Goal: Task Accomplishment & Management: Use online tool/utility

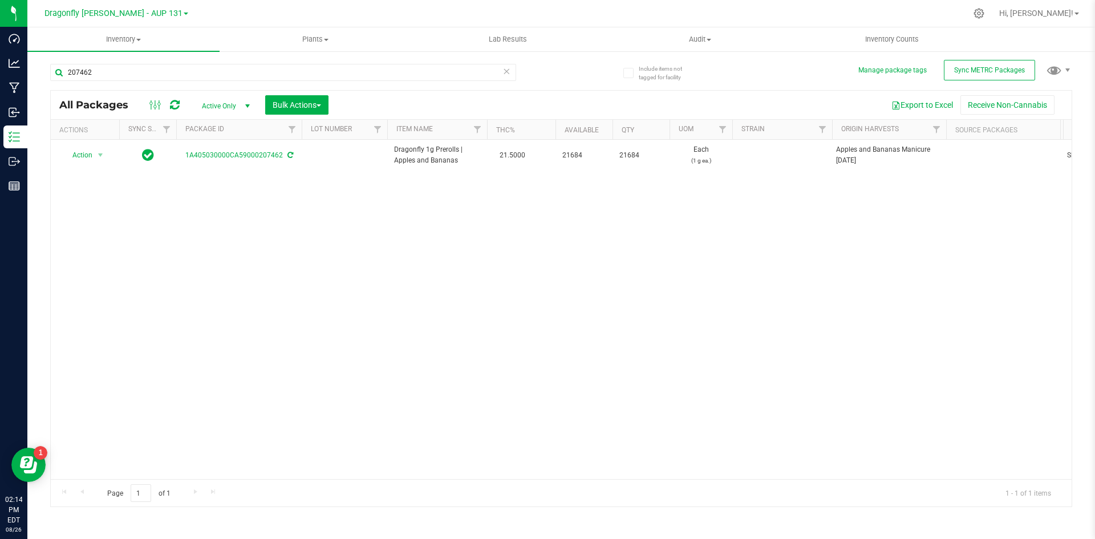
click at [503, 73] on icon at bounding box center [507, 71] width 8 height 14
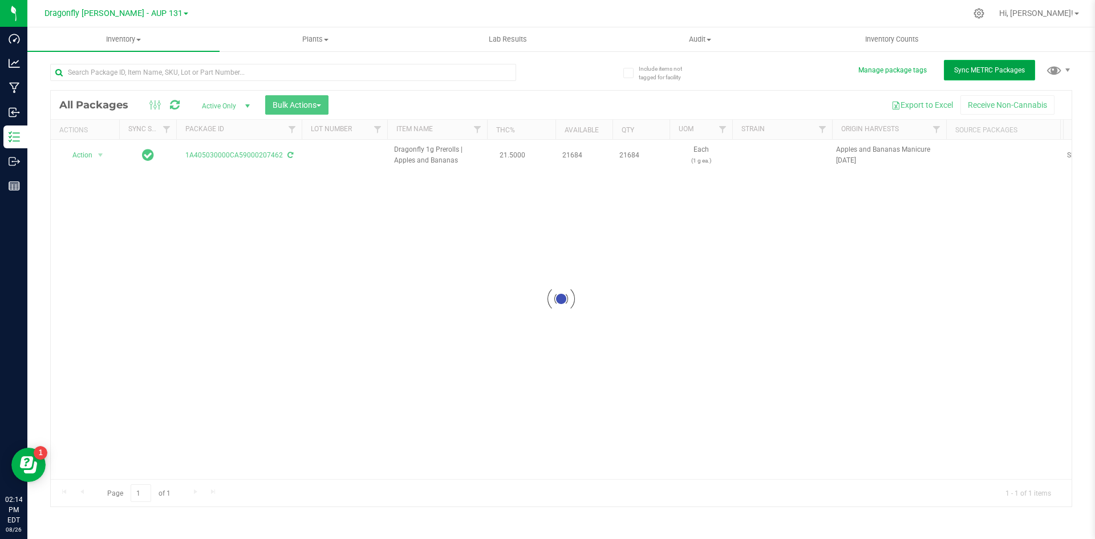
click at [989, 67] on span "Sync METRC Packages" at bounding box center [989, 70] width 71 height 8
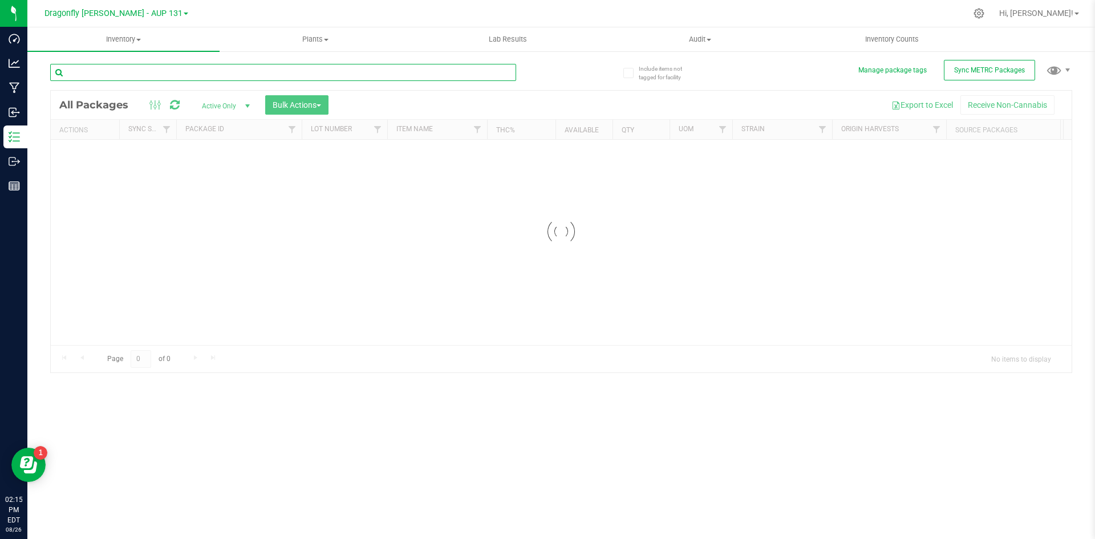
click at [162, 73] on input "text" at bounding box center [283, 72] width 466 height 17
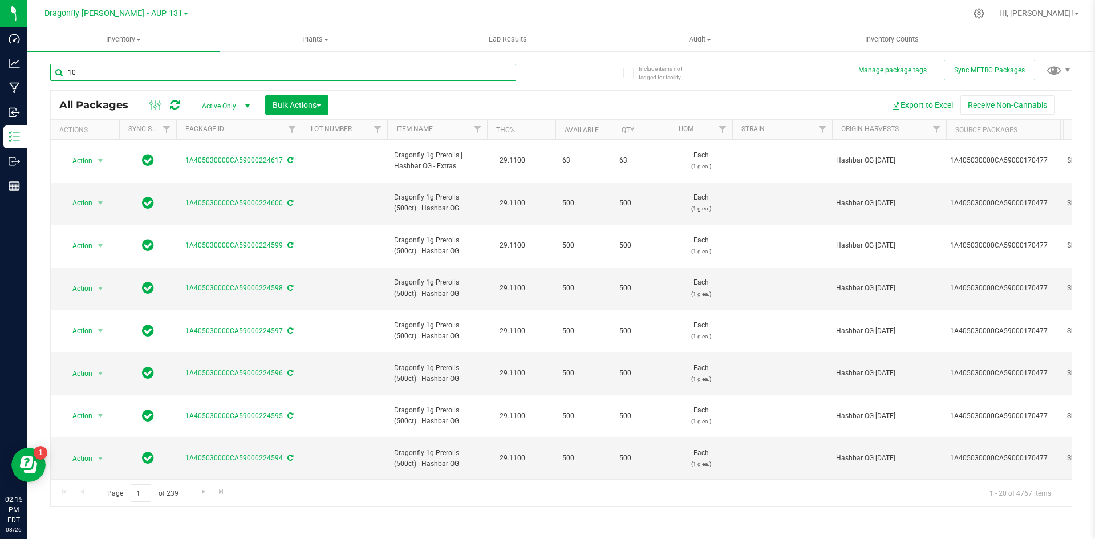
type input "1"
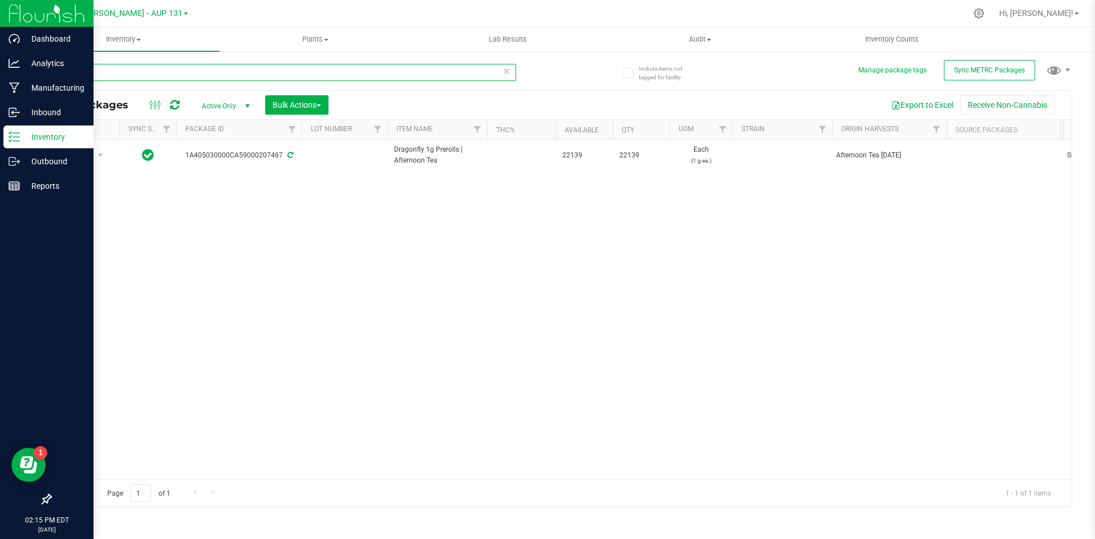
type input "207467"
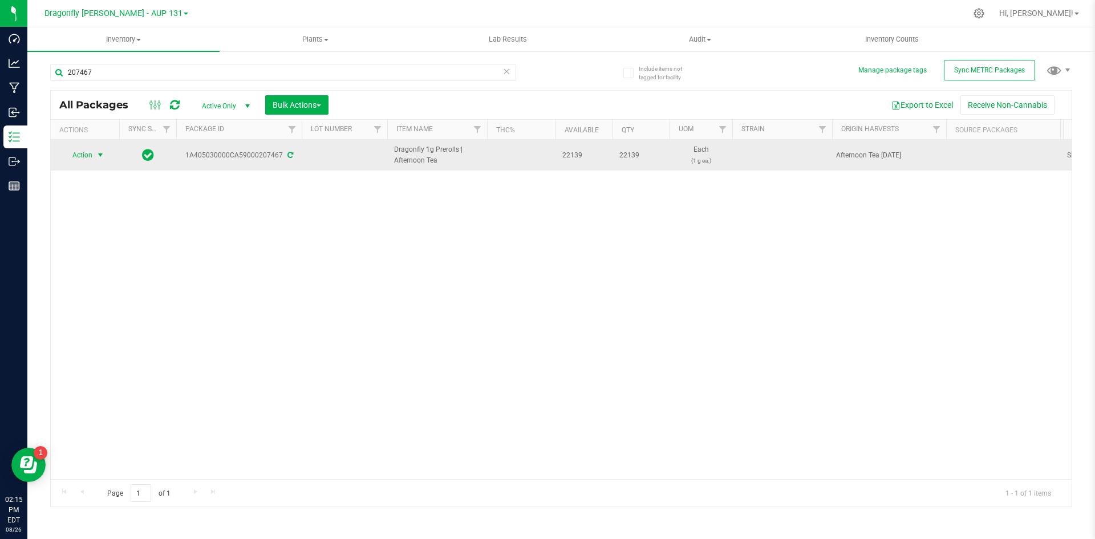
click at [91, 154] on span "Action" at bounding box center [77, 155] width 31 height 16
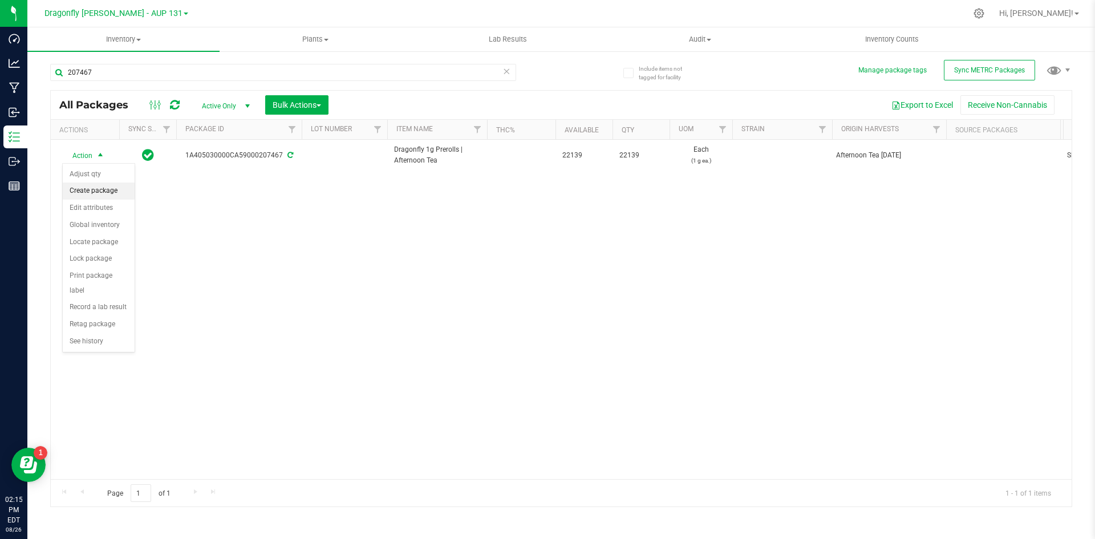
click at [110, 189] on li "Create package" at bounding box center [99, 191] width 72 height 17
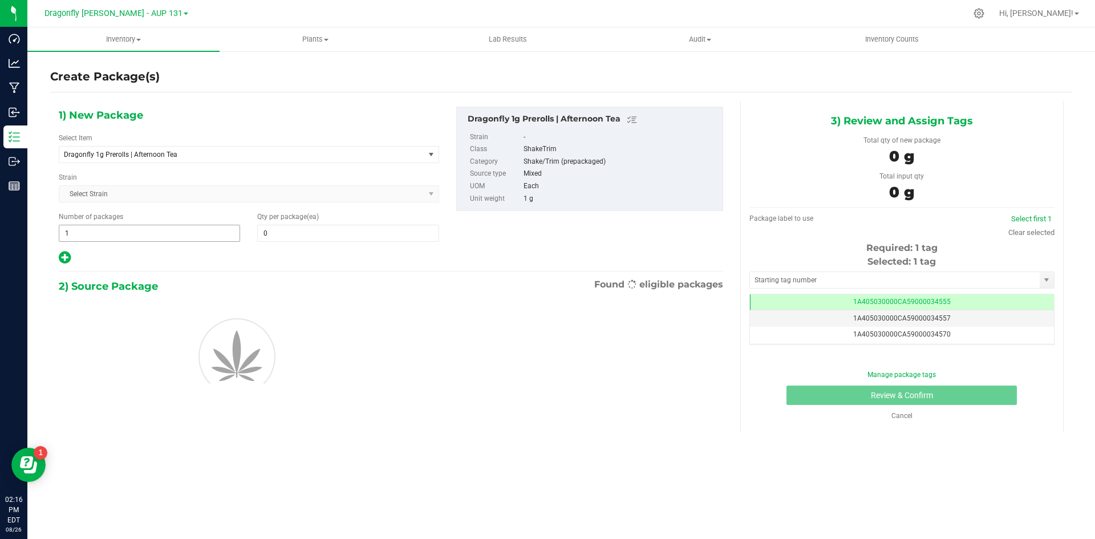
click at [170, 231] on span "1 1" at bounding box center [149, 233] width 181 height 17
click at [0, 0] on input "1" at bounding box center [0, 0] width 0 height 0
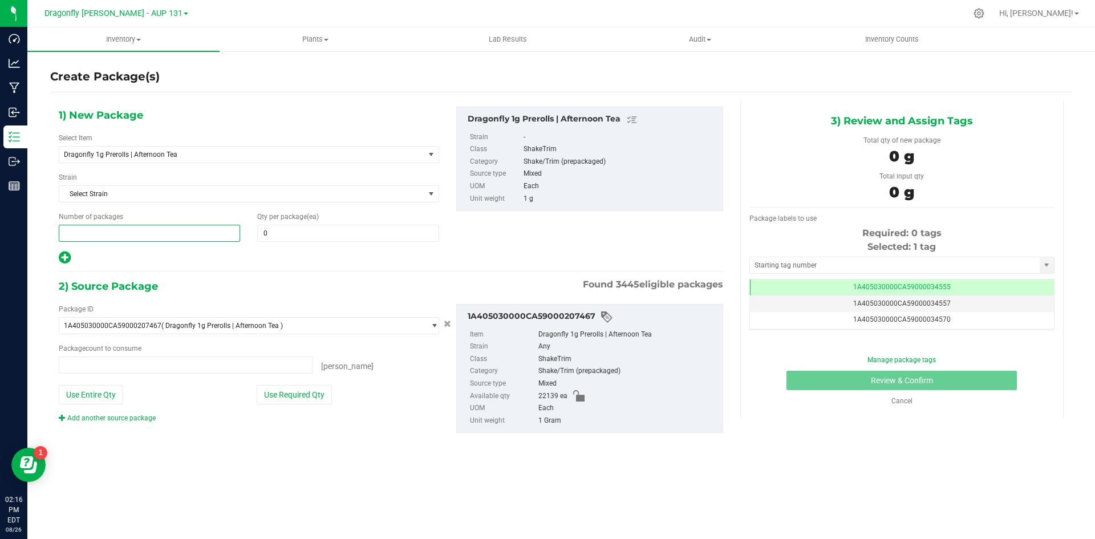
type input "0 ea"
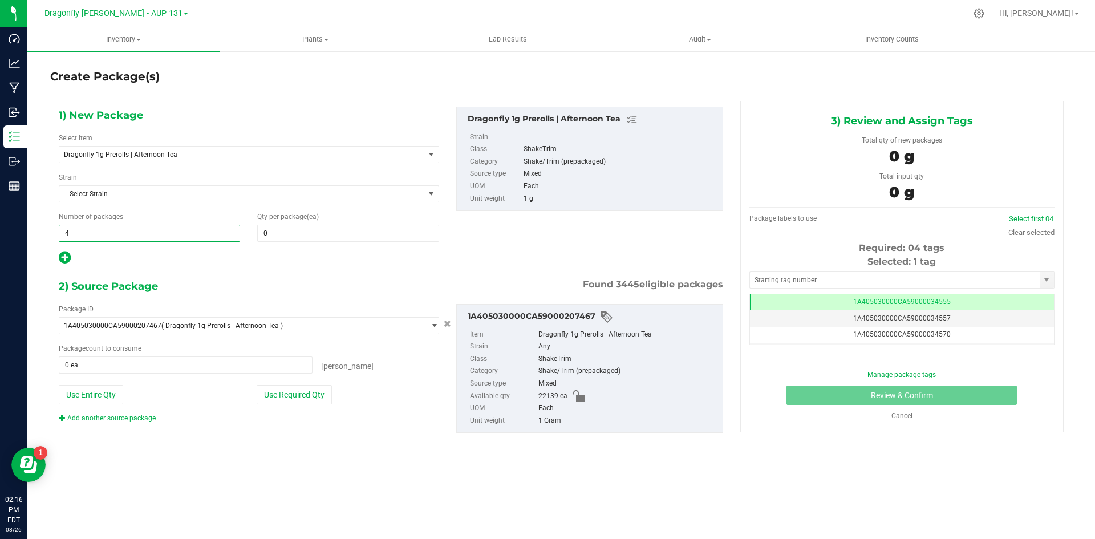
type input "44"
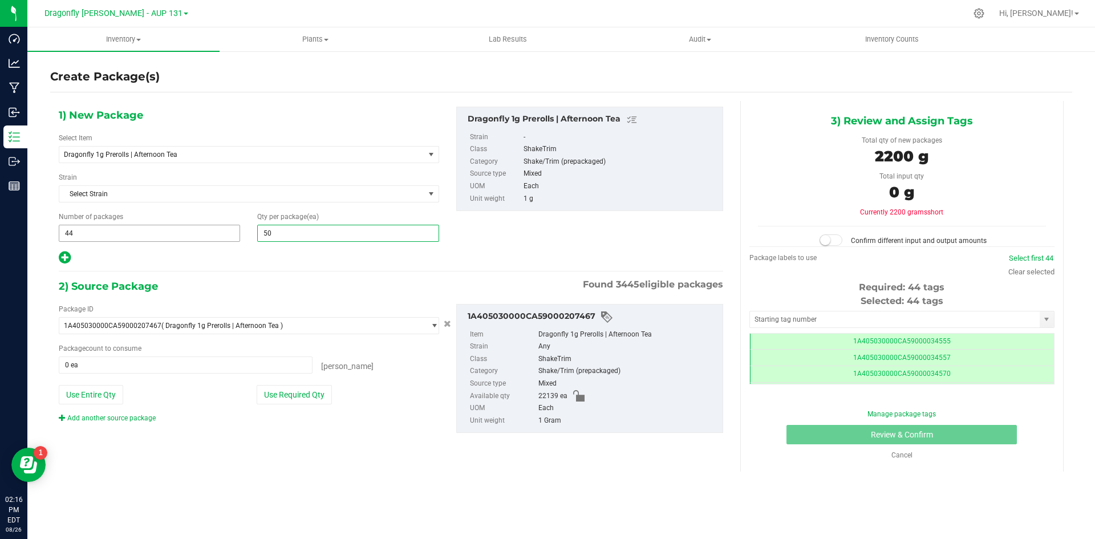
type input "500"
click at [313, 398] on button "Use Required Qty" at bounding box center [294, 394] width 75 height 19
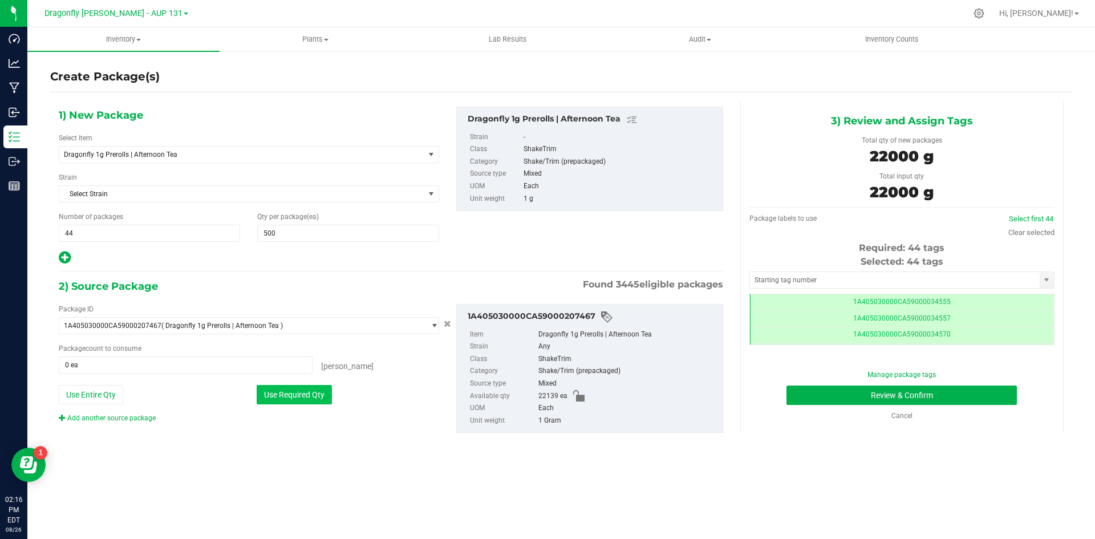
type input "22000 ea"
click at [829, 278] on input "text" at bounding box center [895, 280] width 290 height 16
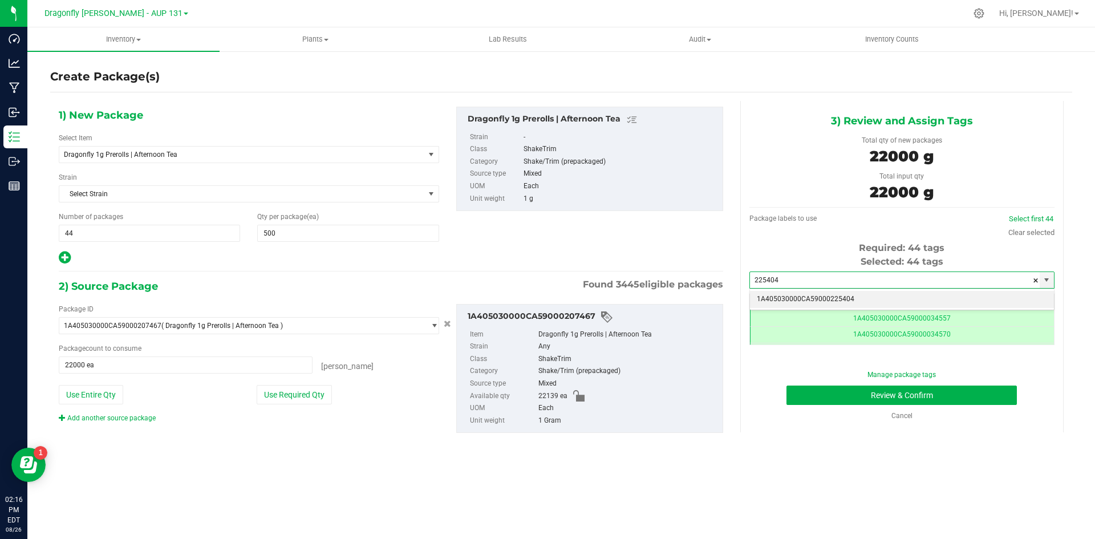
click at [841, 298] on li "1A405030000CA59000225404" at bounding box center [902, 299] width 304 height 17
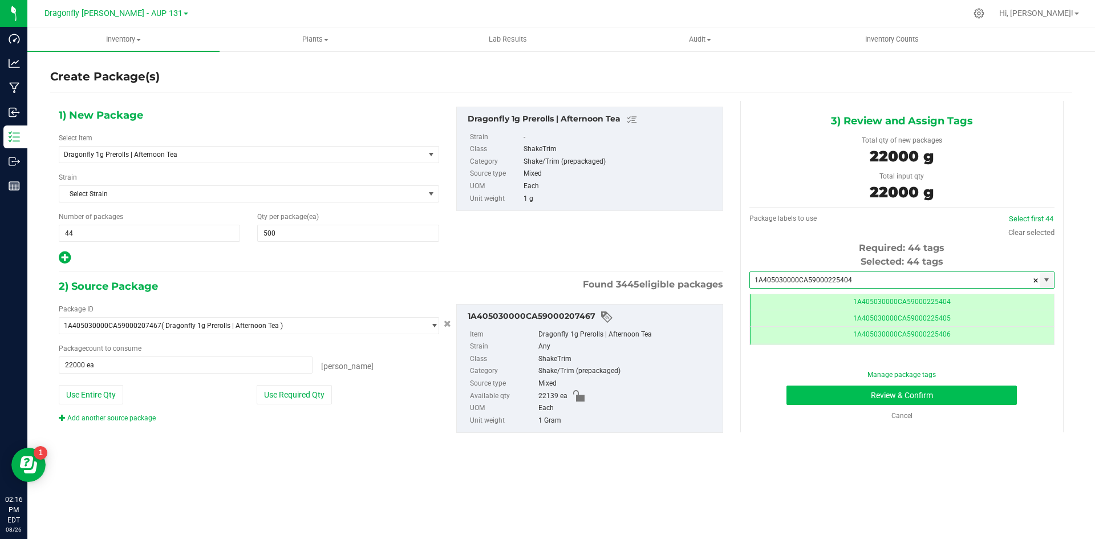
type input "1A405030000CA59000225404"
click at [909, 398] on button "Review & Confirm" at bounding box center [902, 395] width 230 height 19
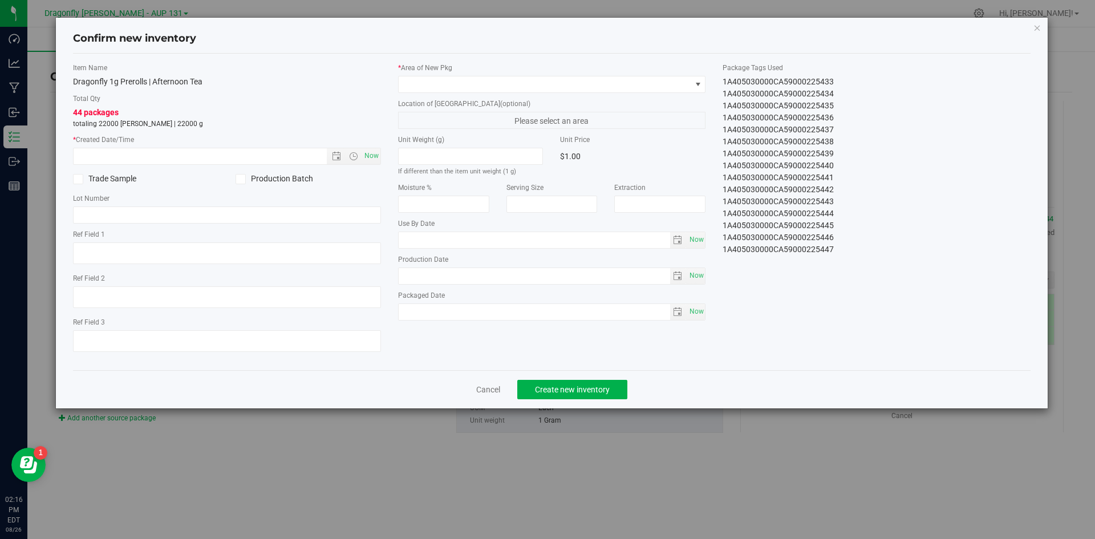
drag, startPoint x: 715, startPoint y: 77, endPoint x: 845, endPoint y: 268, distance: 231.5
click at [845, 268] on div "Item Name Dragonfly 1g Prerolls | Afternoon Tea Total Qty 44 packages totaling …" at bounding box center [551, 212] width 975 height 298
copy div "1A405030000CA59000225404 1A405030000CA59000225405 1A405030000CA59000225406 1A40…"
click at [495, 392] on link "Cancel" at bounding box center [488, 389] width 24 height 11
